Goal: Obtain resource: Obtain resource

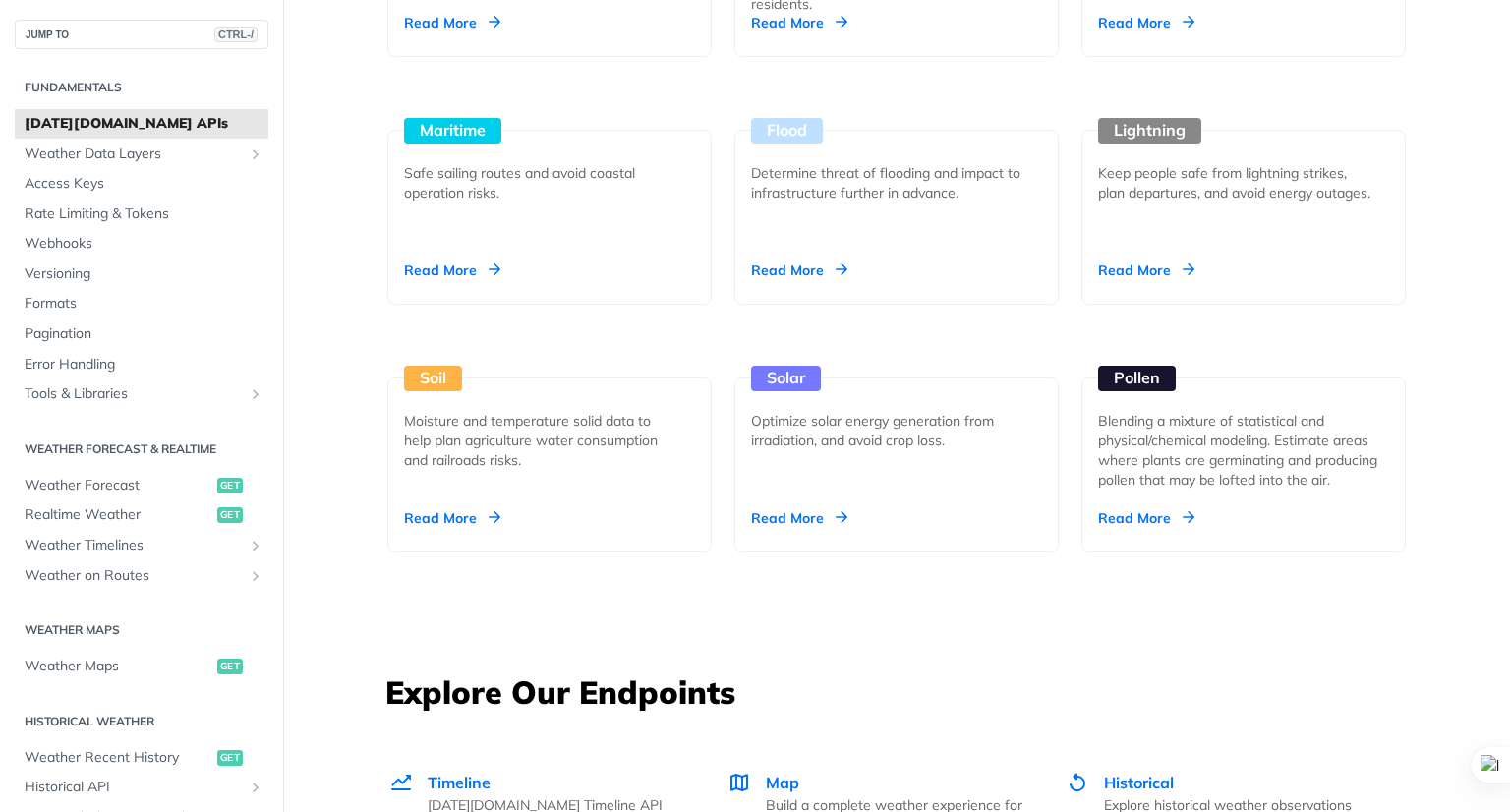
scroll to position [2072, 0]
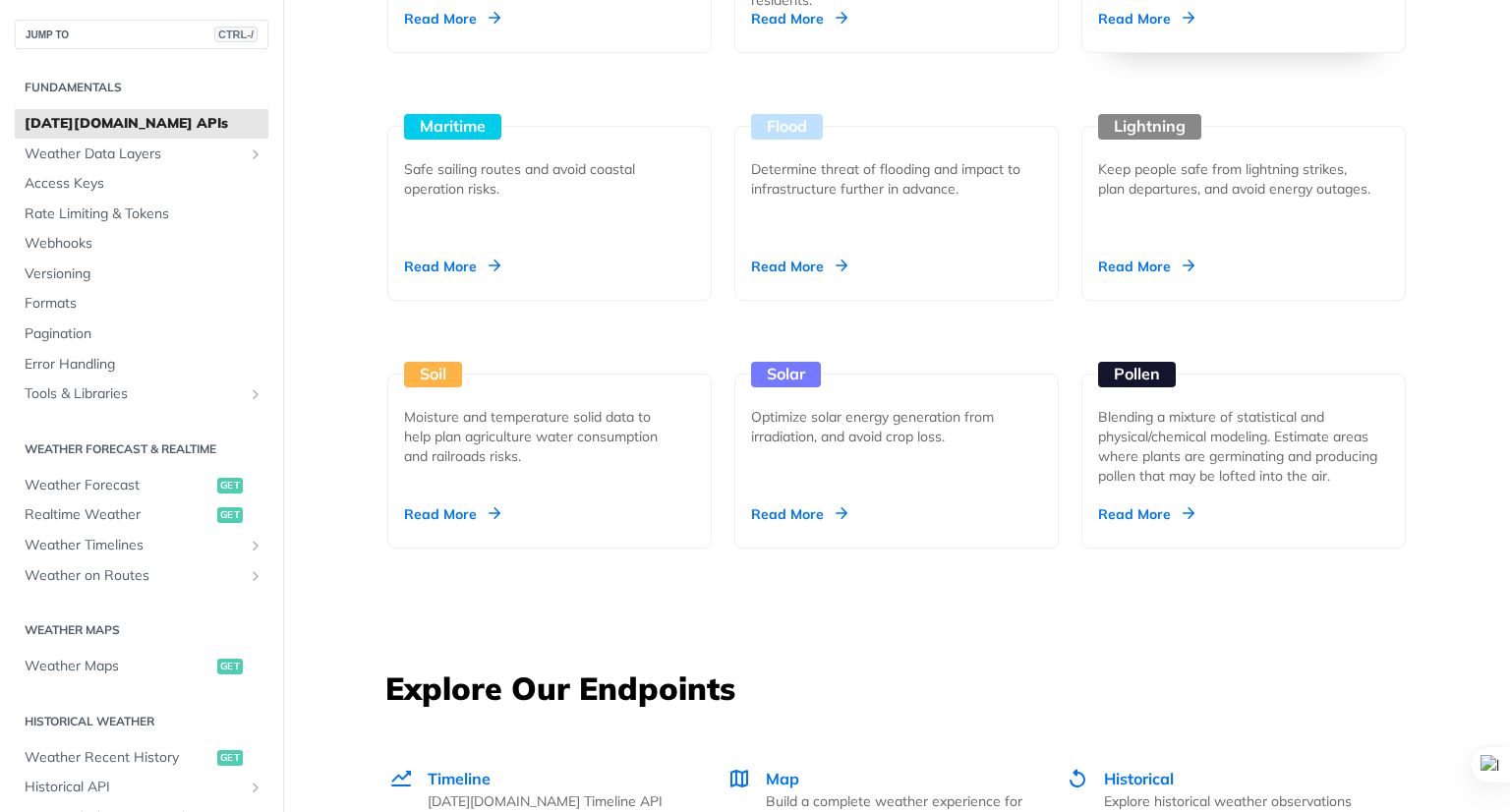
click at [1129, 29] on div "Read More" at bounding box center [1146, 19] width 96 height 20
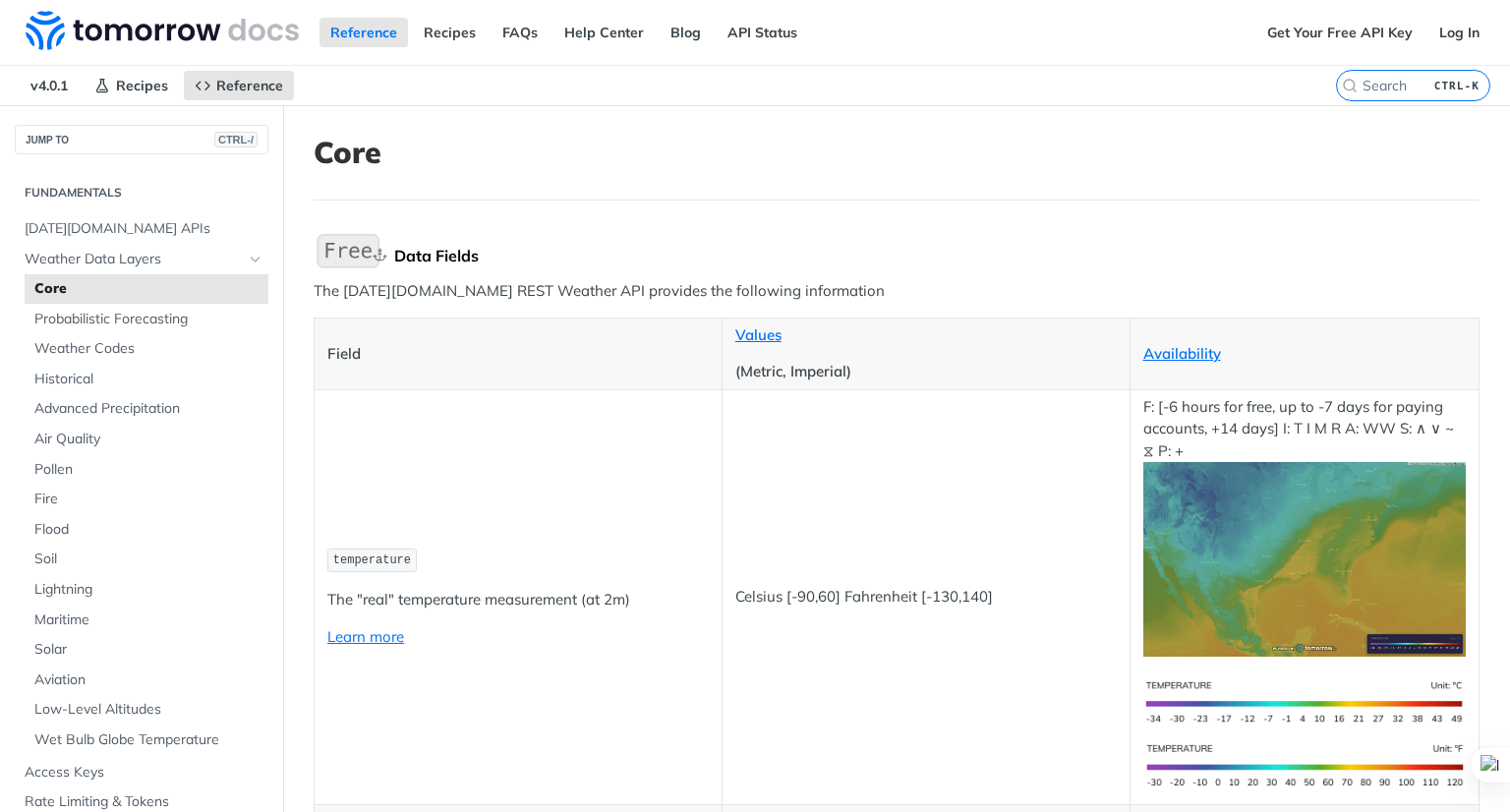
click at [444, 258] on div "Data Fields" at bounding box center [937, 256] width 1085 height 20
click at [351, 263] on img "Expand image" at bounding box center [348, 251] width 69 height 41
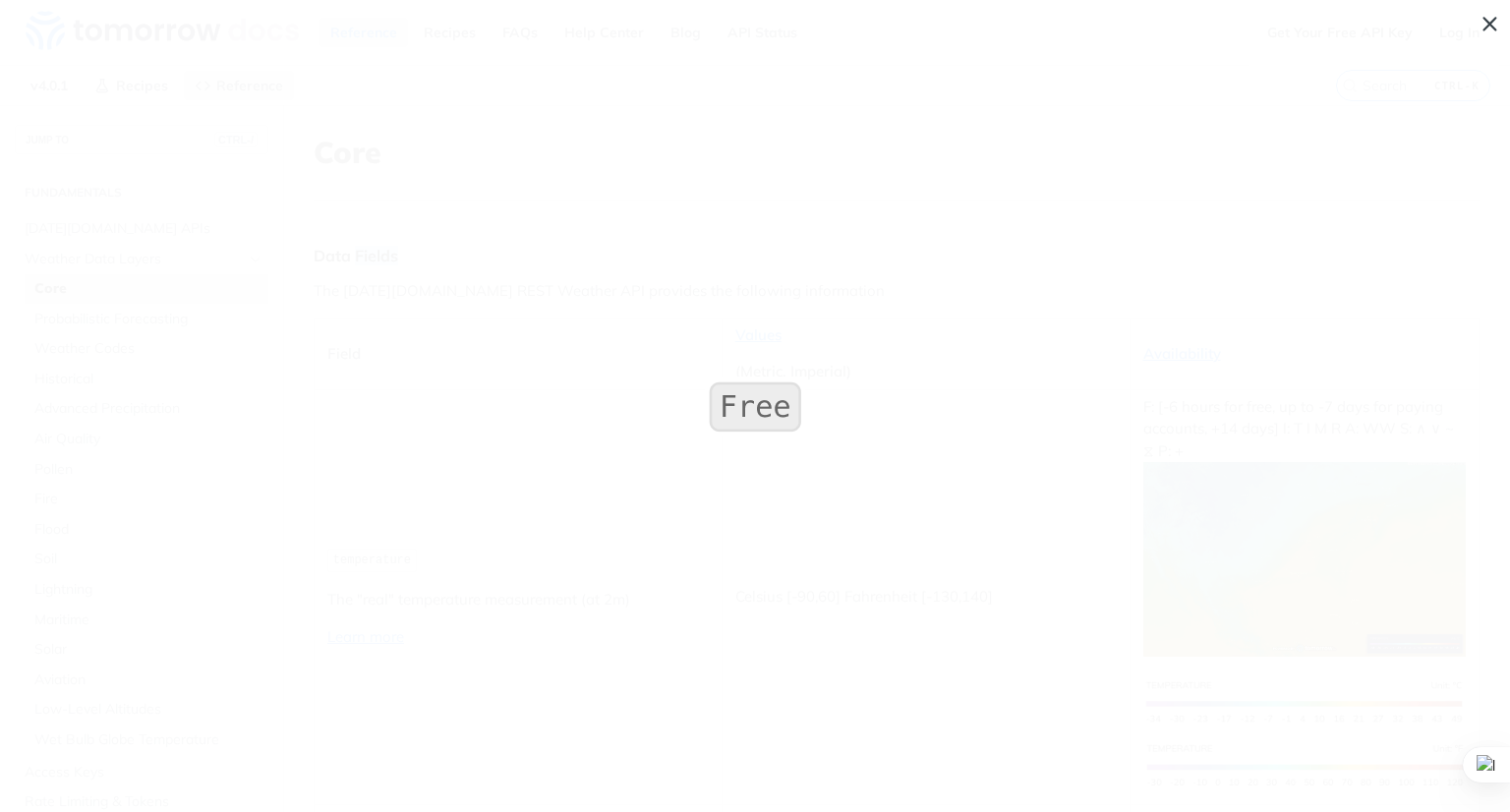
click at [750, 398] on img "Collapse image" at bounding box center [755, 406] width 100 height 60
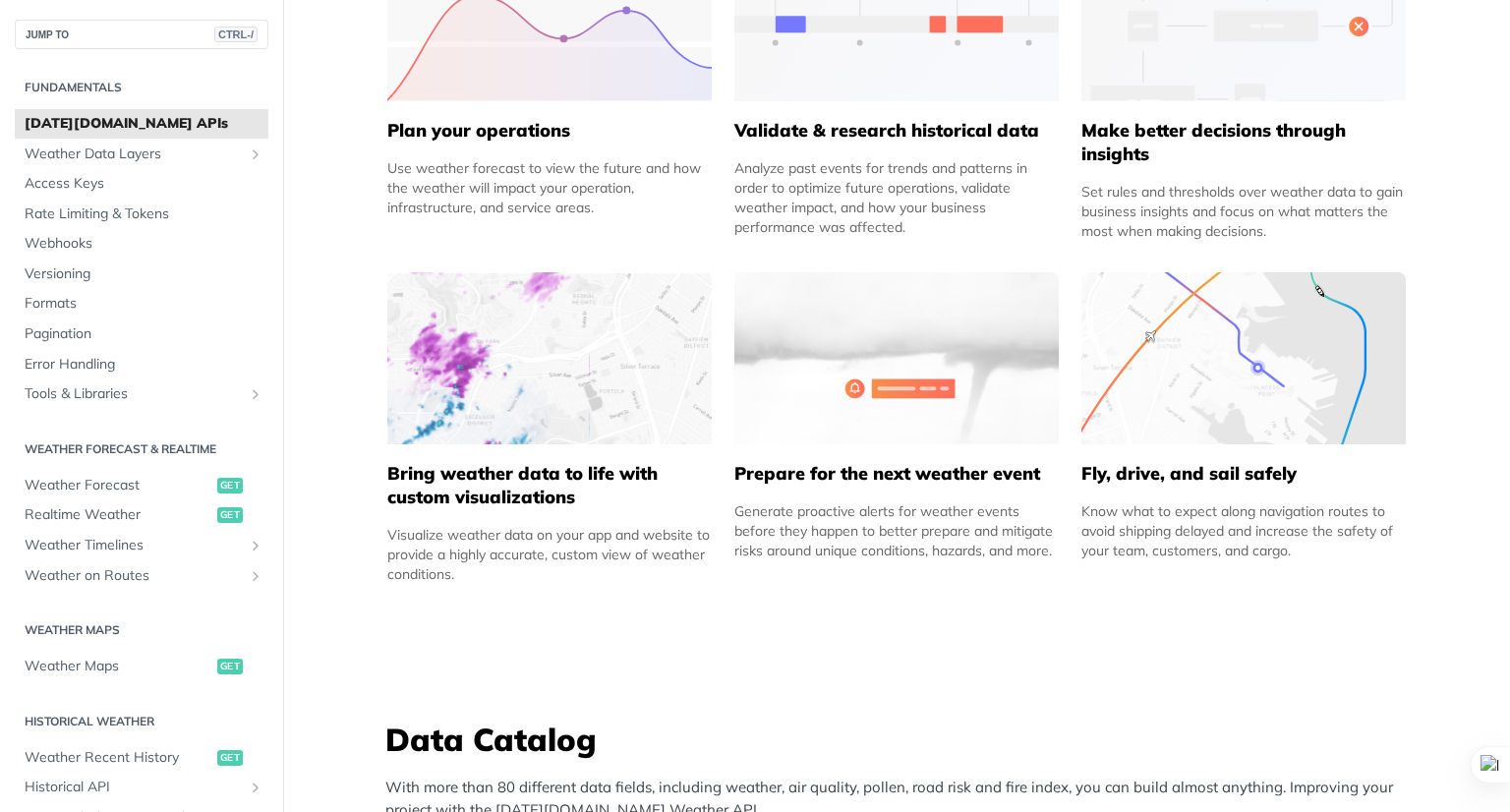
scroll to position [1304, 0]
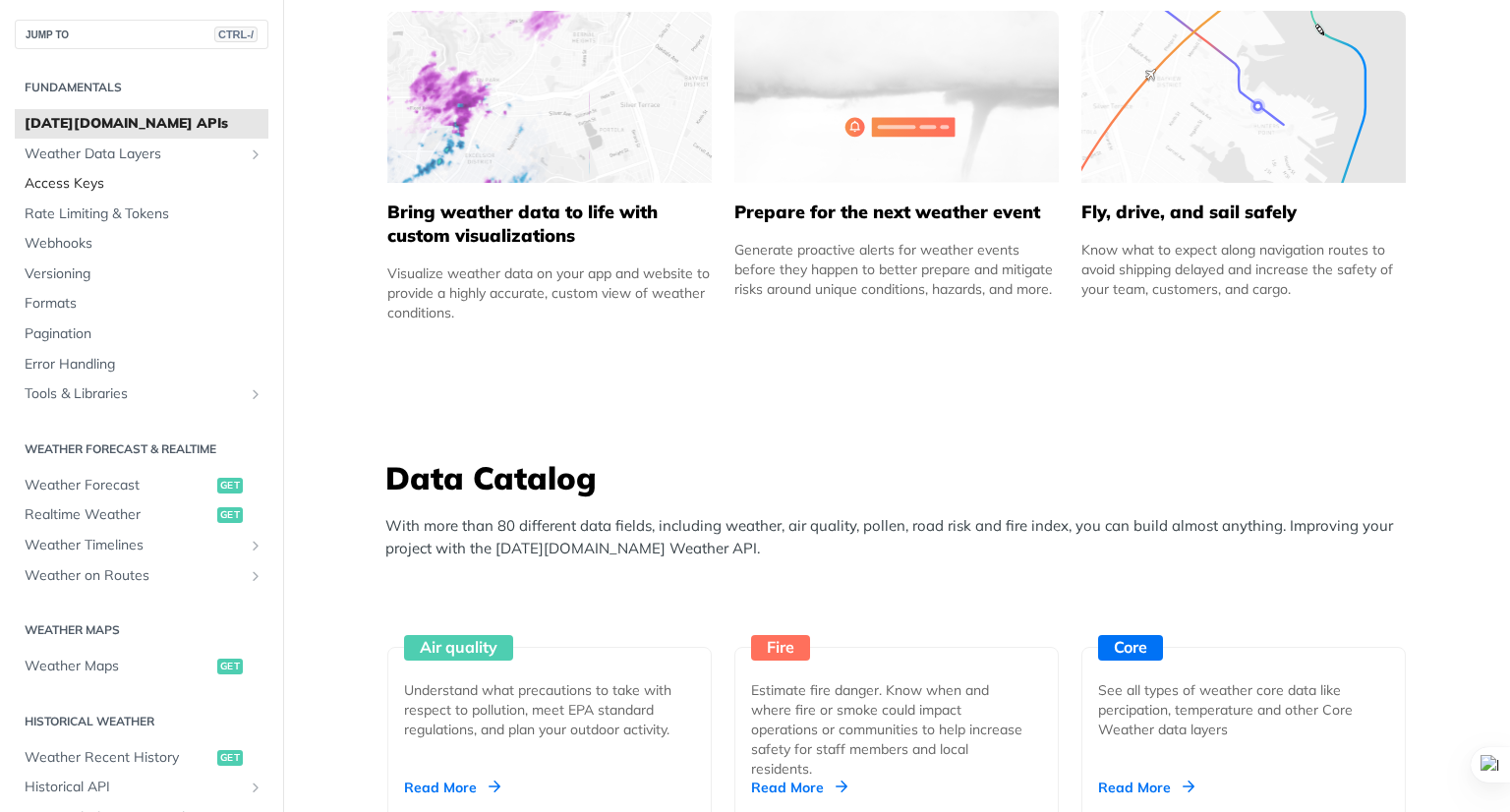
click at [74, 193] on span "Access Keys" at bounding box center [144, 184] width 239 height 20
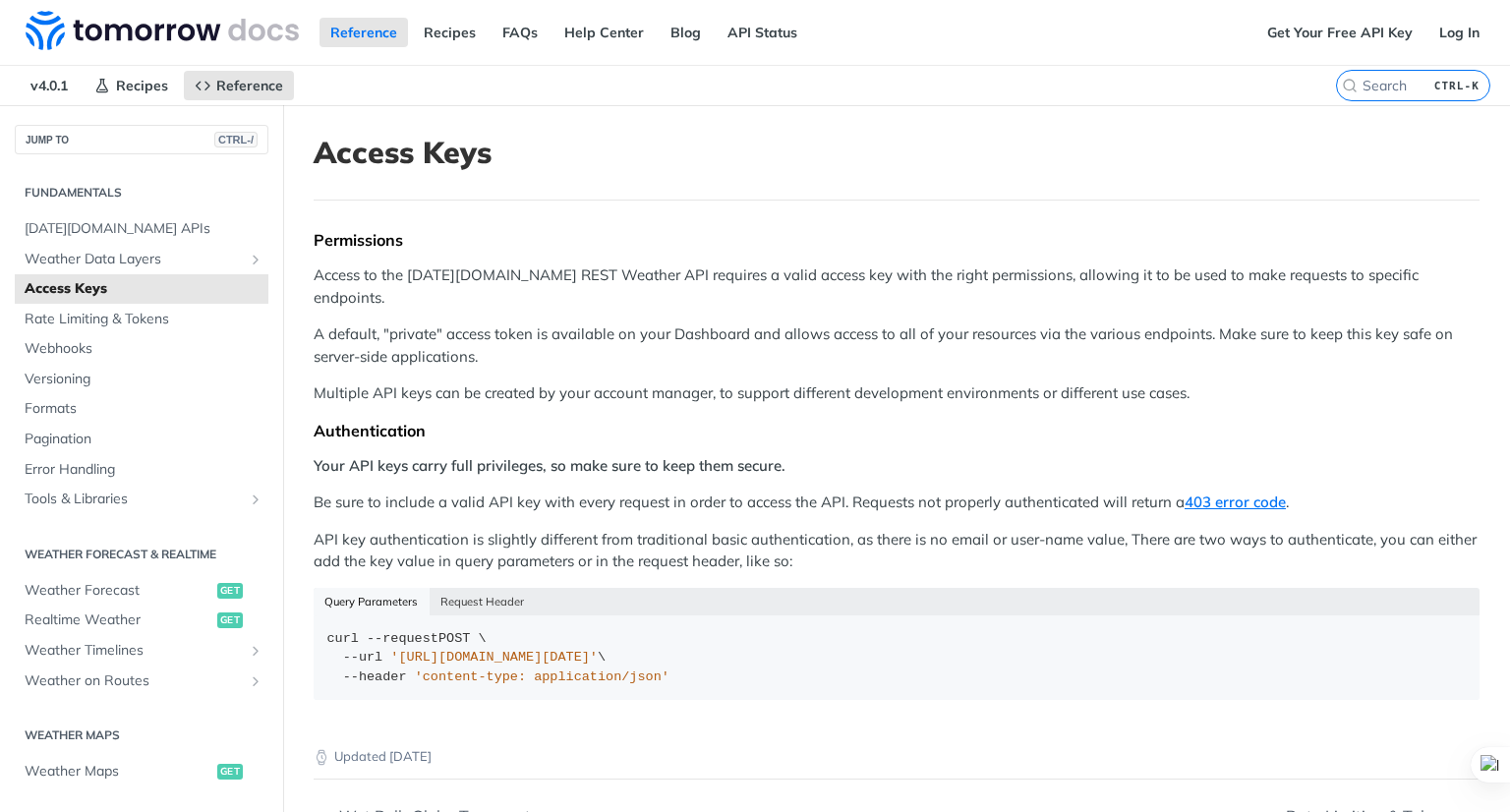
scroll to position [4, 0]
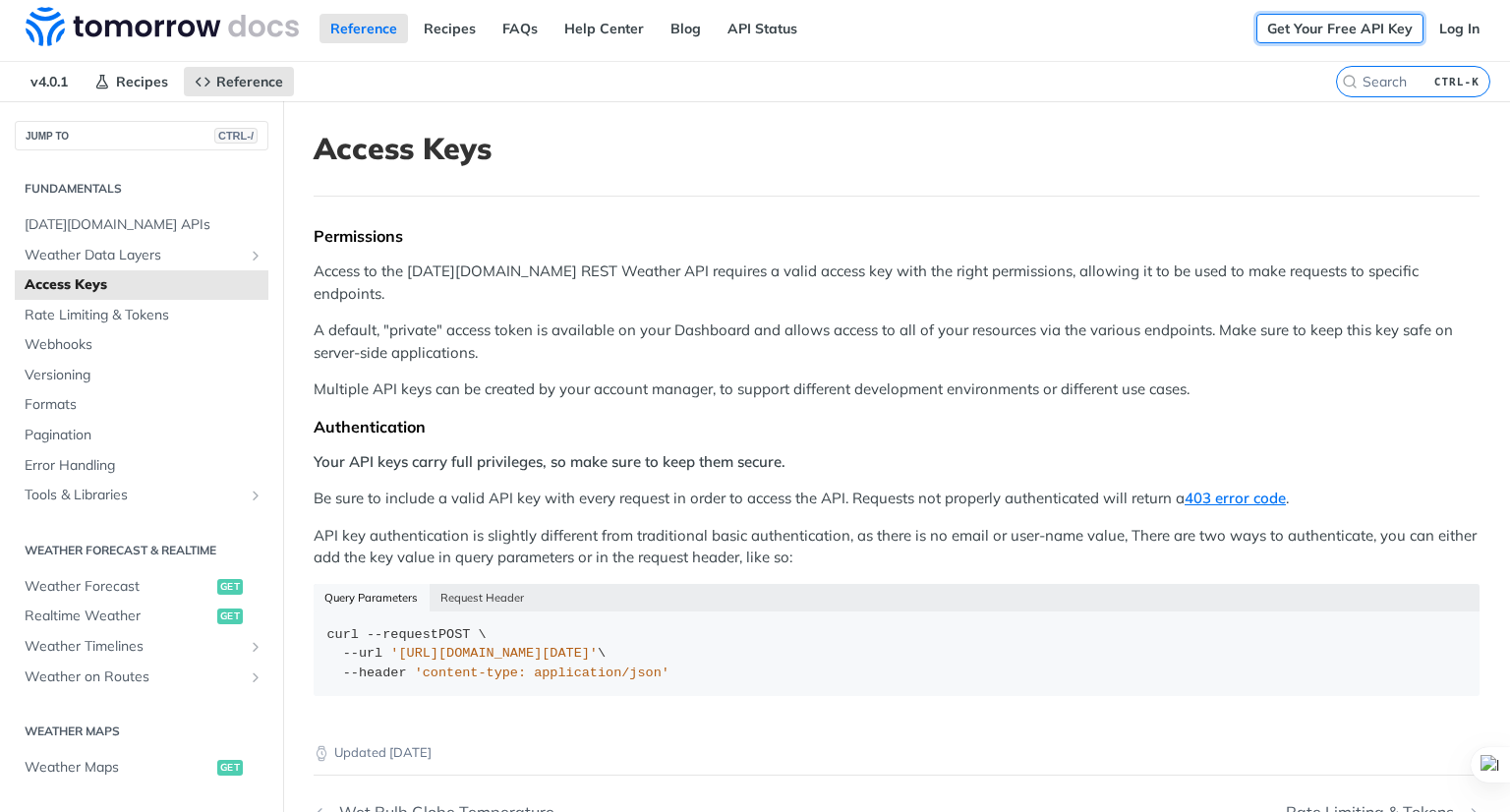
click at [1345, 18] on link "Get Your Free API Key" at bounding box center [1340, 29] width 167 height 29
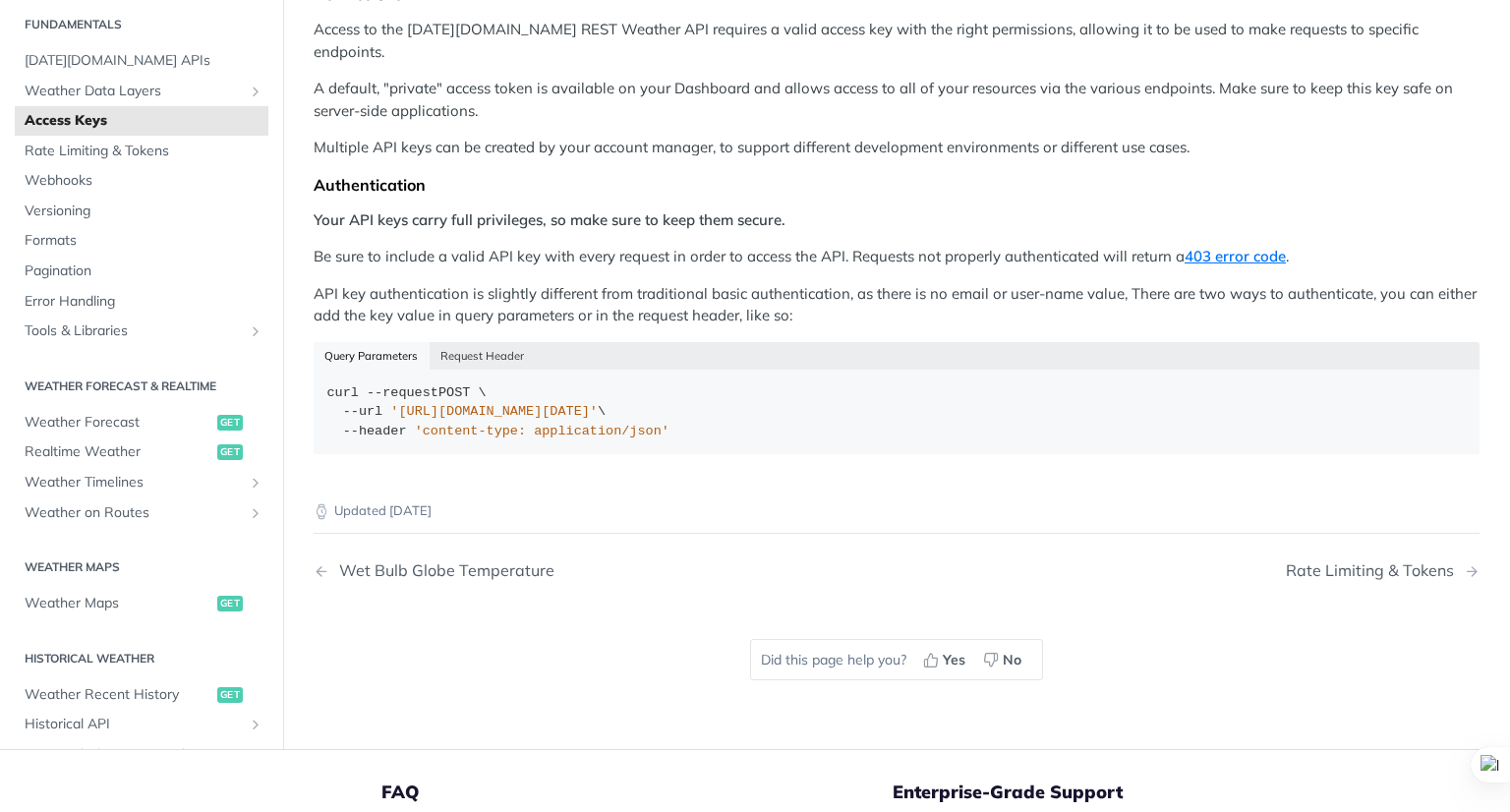
scroll to position [244, 0]
drag, startPoint x: 768, startPoint y: 394, endPoint x: 384, endPoint y: 395, distance: 384.0
click at [390, 406] on span "'https://api.tomorrow.io/v4/locations?apikey=API_KEY'" at bounding box center [494, 413] width 207 height 15
copy span "'https://api.tomorrow.io/v4/locations?apikey=API_KEY'"
